Goal: Task Accomplishment & Management: Manage account settings

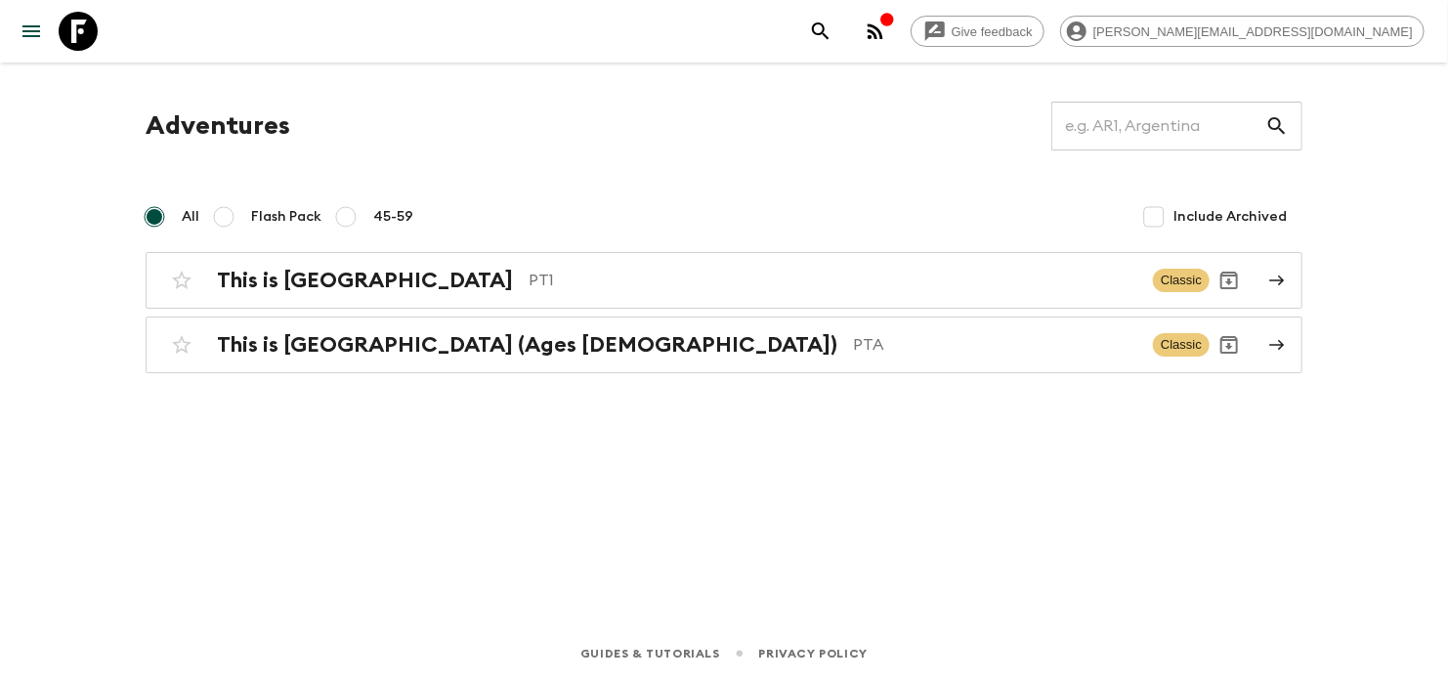
click at [895, 17] on button "button" at bounding box center [875, 31] width 39 height 39
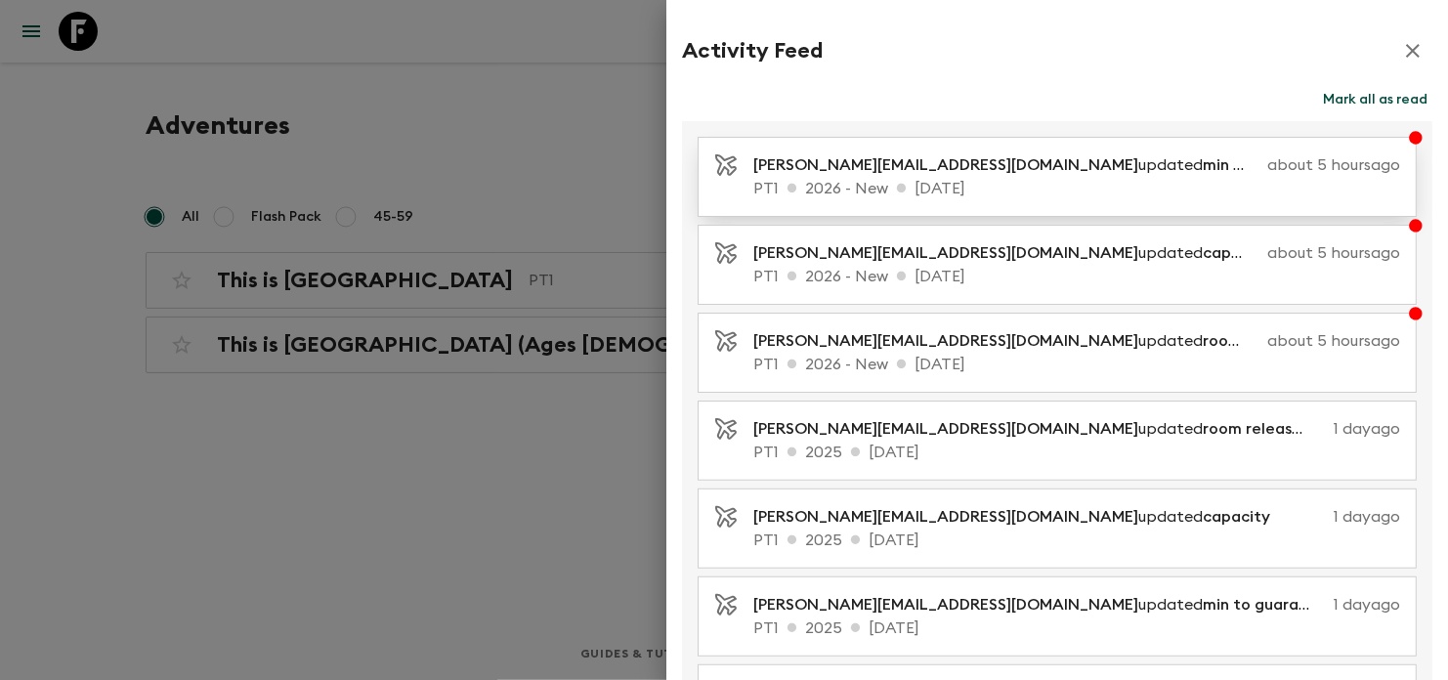
click at [1204, 184] on p "PT1 2026 - New [DATE]" at bounding box center [1076, 188] width 647 height 23
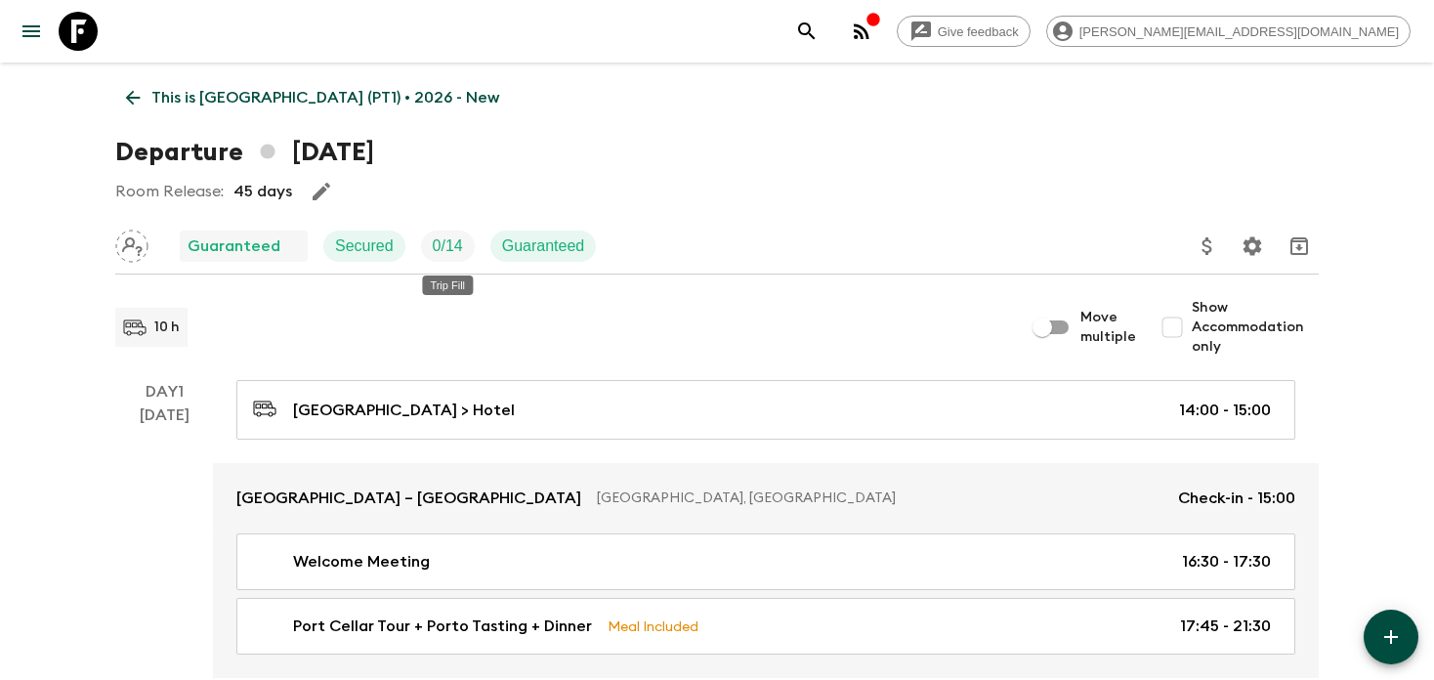
click at [446, 237] on p "0 / 14" at bounding box center [448, 245] width 30 height 23
click at [873, 37] on icon "button" at bounding box center [861, 31] width 23 height 23
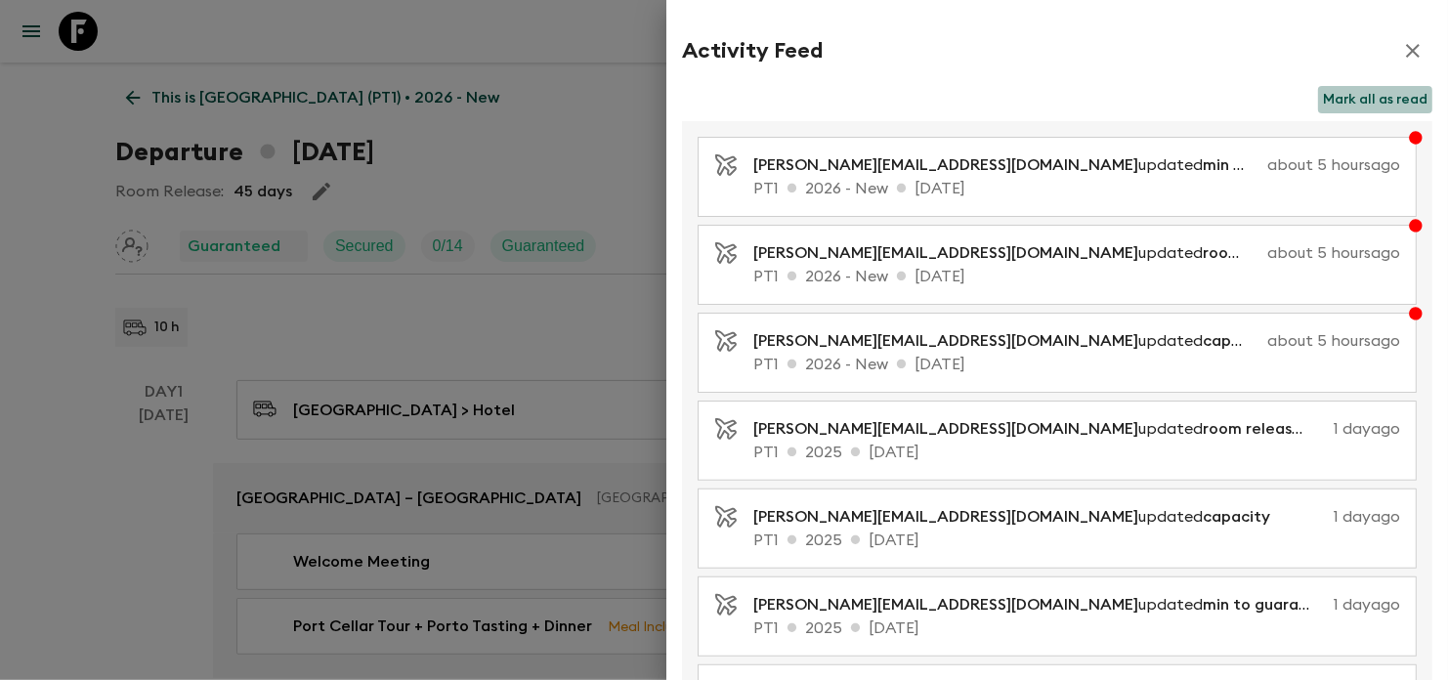
click at [1352, 89] on button "Mark all as read" at bounding box center [1375, 99] width 114 height 27
click at [1401, 40] on icon "button" at bounding box center [1412, 50] width 23 height 23
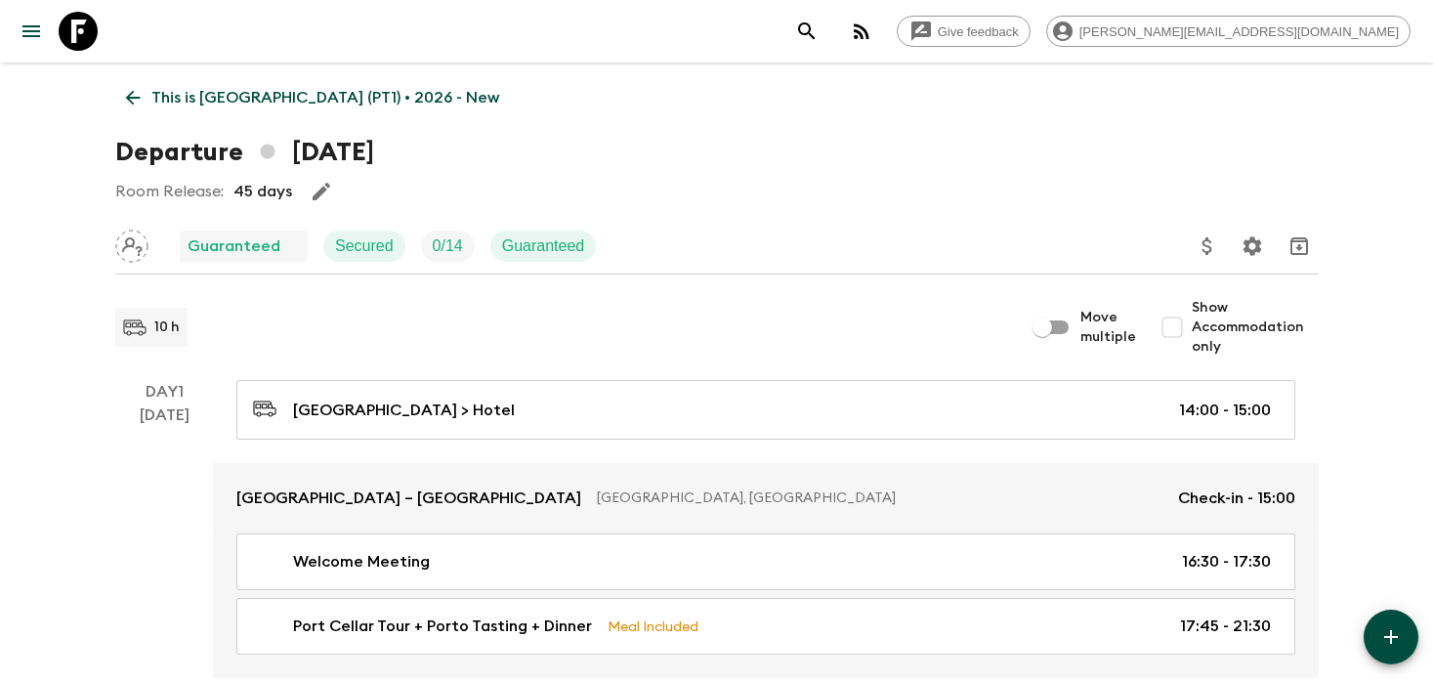
click at [82, 51] on link at bounding box center [78, 31] width 55 height 55
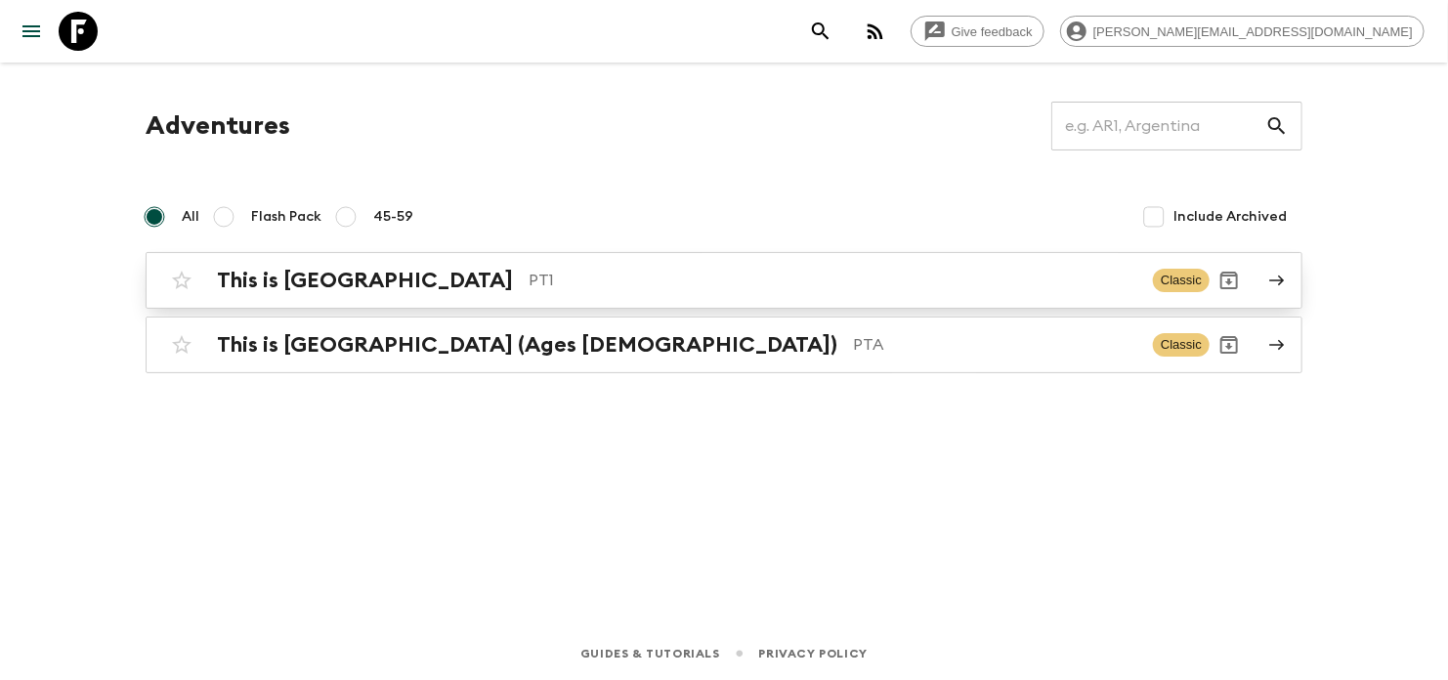
click at [730, 289] on p "PT1" at bounding box center [832, 280] width 609 height 23
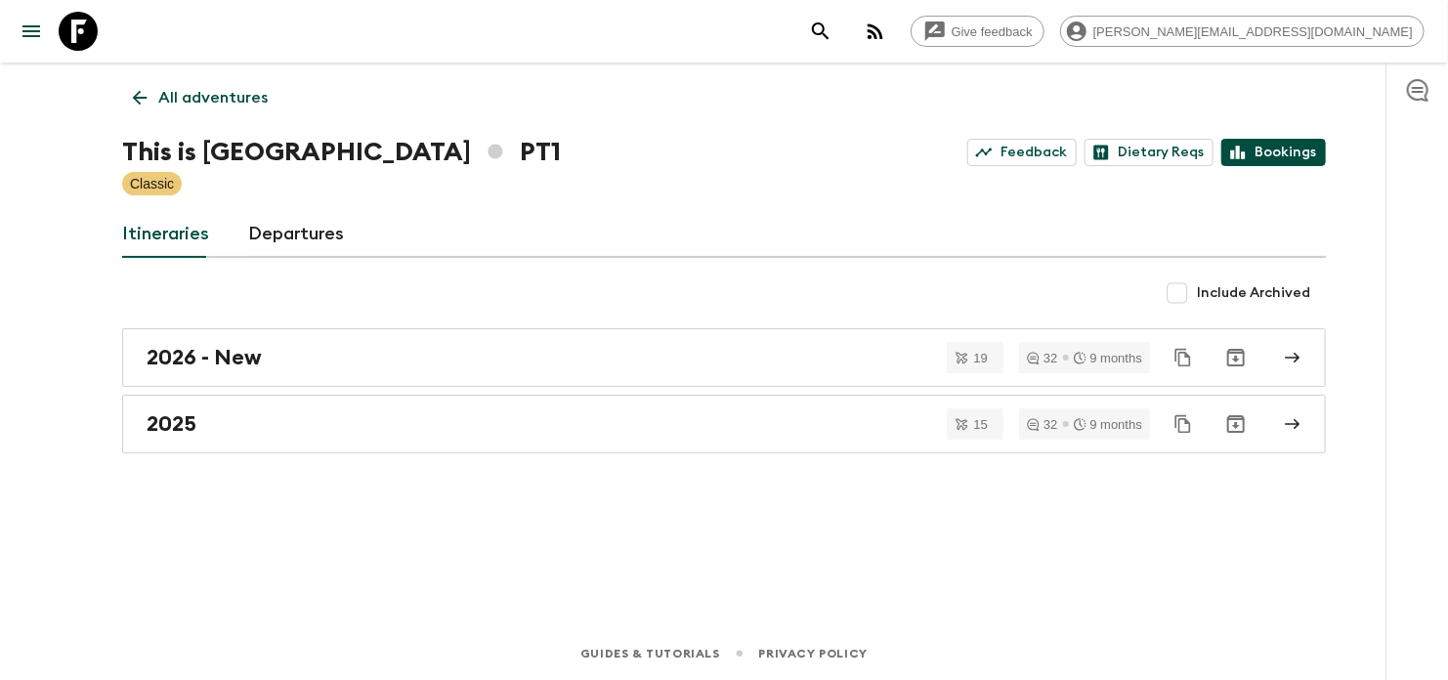
click at [1288, 145] on link "Bookings" at bounding box center [1273, 152] width 105 height 27
